Goal: Transaction & Acquisition: Purchase product/service

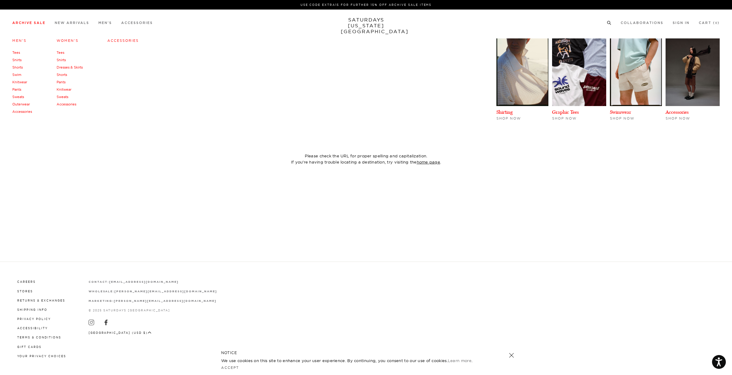
click at [21, 41] on link "Men's" at bounding box center [19, 40] width 14 height 4
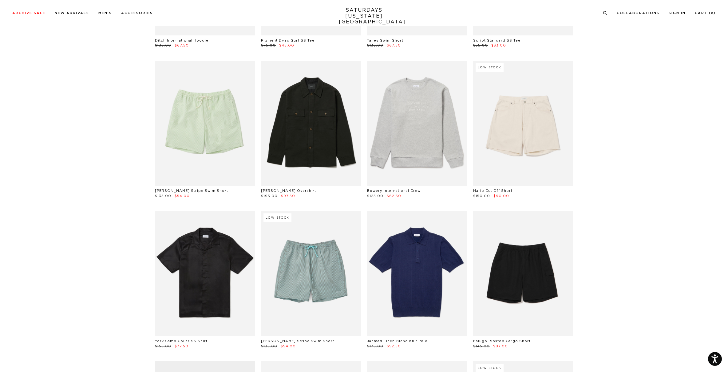
scroll to position [848, 0]
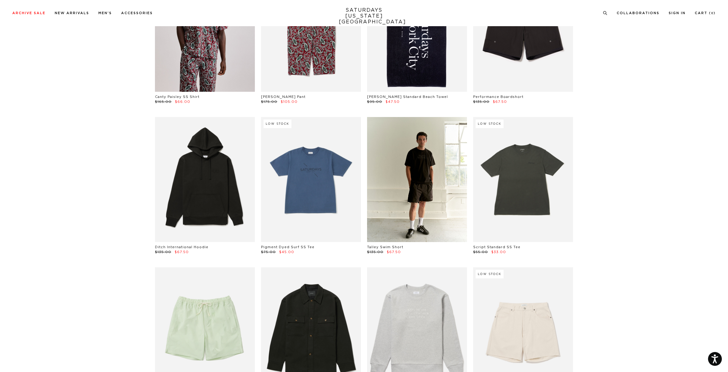
click at [417, 176] on link at bounding box center [417, 179] width 100 height 125
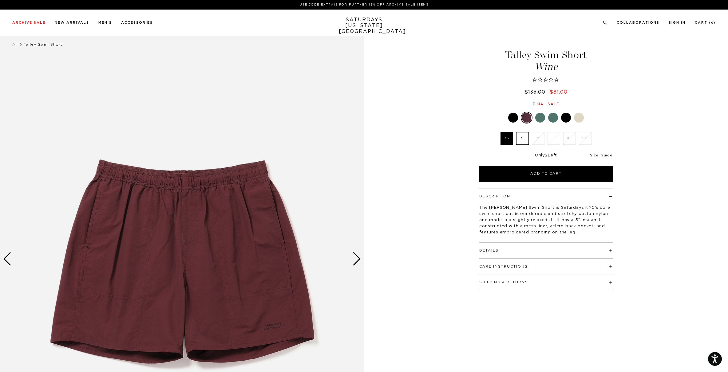
click at [542, 119] on div at bounding box center [540, 118] width 10 height 10
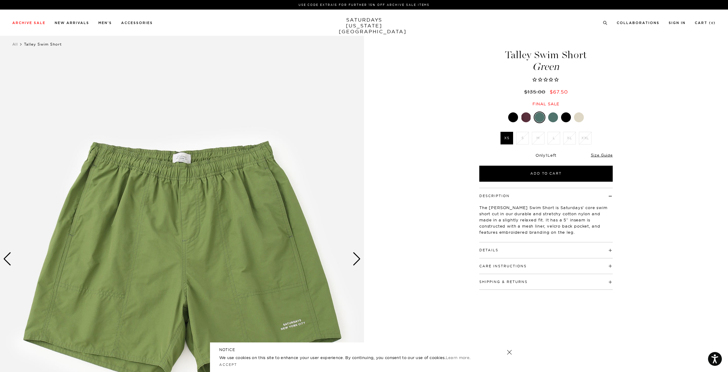
click at [553, 117] on div at bounding box center [553, 117] width 10 height 10
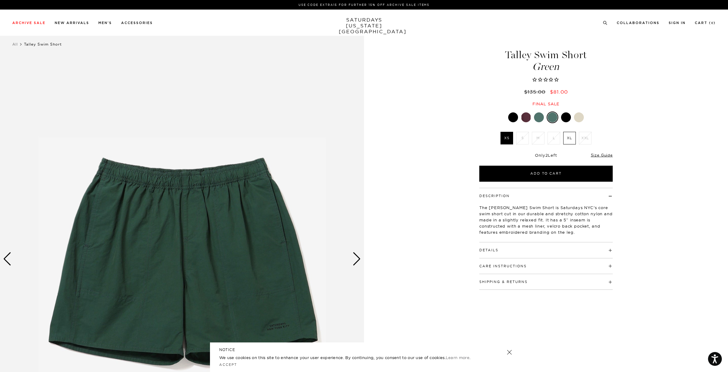
click at [567, 118] on div at bounding box center [566, 117] width 10 height 10
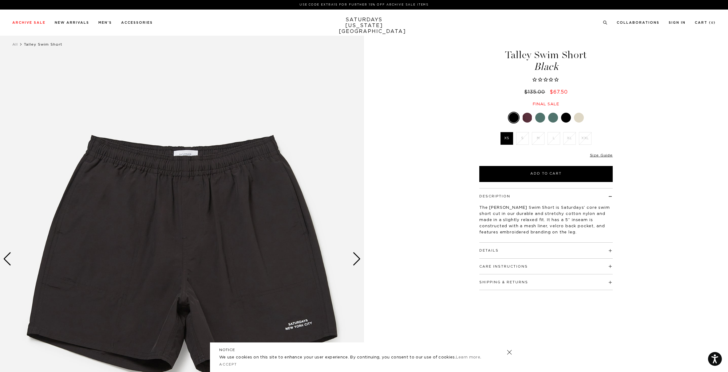
click at [579, 118] on div at bounding box center [579, 118] width 10 height 10
